Goal: Check status: Check status

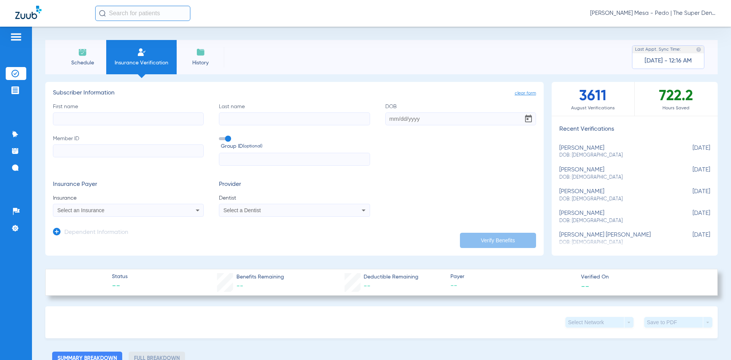
click at [127, 16] on input "text" at bounding box center [142, 13] width 95 height 15
drag, startPoint x: 134, startPoint y: 19, endPoint x: 0, endPoint y: 21, distance: 133.9
click at [0, 21] on div "[PERSON_NAME] Searching [PERSON_NAME] - Pedo | The Super Dentists" at bounding box center [365, 13] width 731 height 27
type input "[PERSON_NAME]"
click at [150, 14] on input "[PERSON_NAME]" at bounding box center [142, 13] width 95 height 15
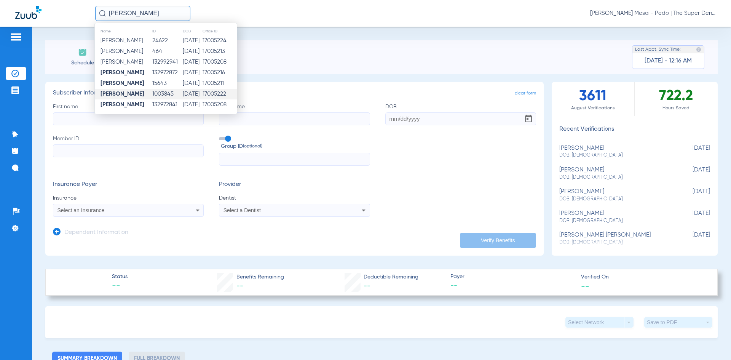
click at [186, 93] on td "[DATE]" at bounding box center [192, 94] width 20 height 11
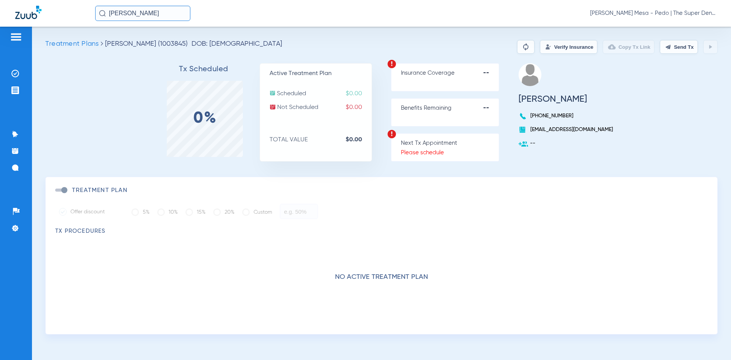
click at [567, 54] on app-patient "Treatment Plans [PERSON_NAME] (1003845) DOB: [DEMOGRAPHIC_DATA] Verify Insuranc…" at bounding box center [381, 187] width 672 height 294
click at [561, 47] on button "Verify Insurance" at bounding box center [568, 47] width 57 height 14
